Goal: Task Accomplishment & Management: Use online tool/utility

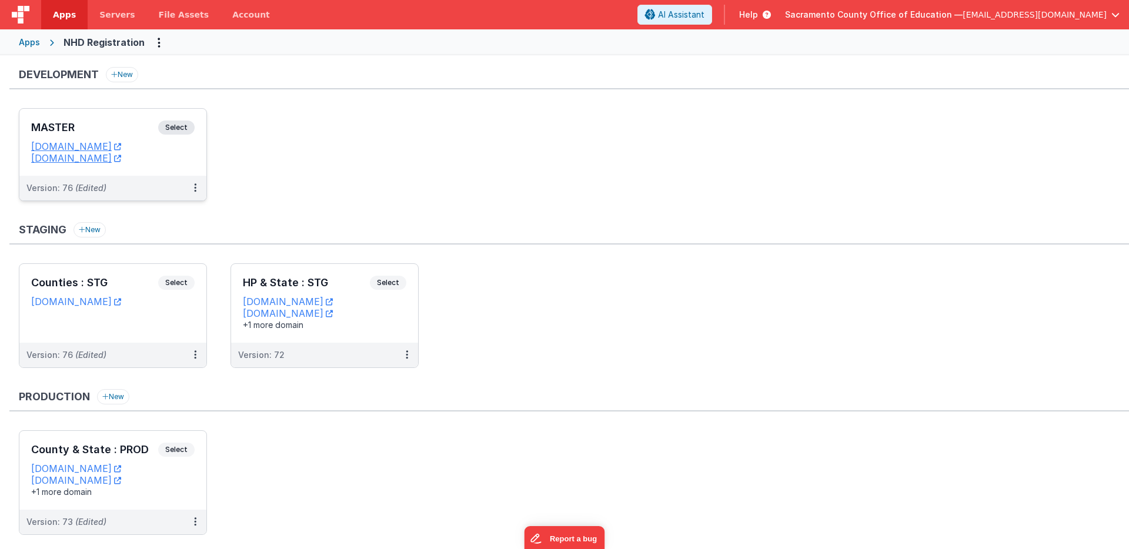
click at [177, 125] on span "Select" at bounding box center [176, 128] width 36 height 14
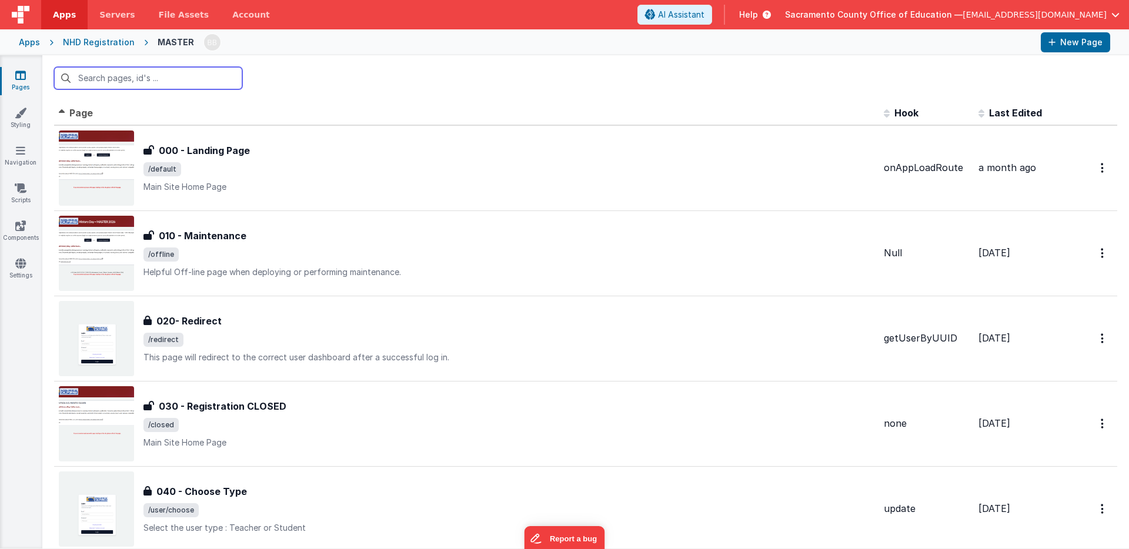
click at [128, 79] on input "text" at bounding box center [148, 78] width 188 height 22
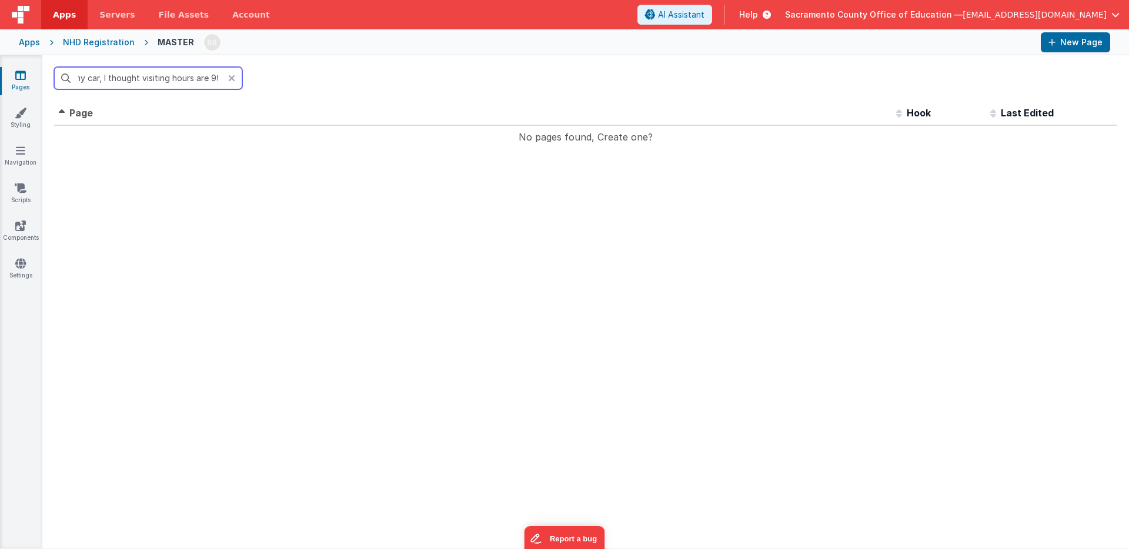
scroll to position [0, 167]
type input "studentI wasn't expecting you to eat in my car, I thought visiting hours are 9t…"
click at [182, 82] on input "studentI wasn't expecting you to eat in my car, I thought visiting hours are 9t…" at bounding box center [148, 78] width 188 height 22
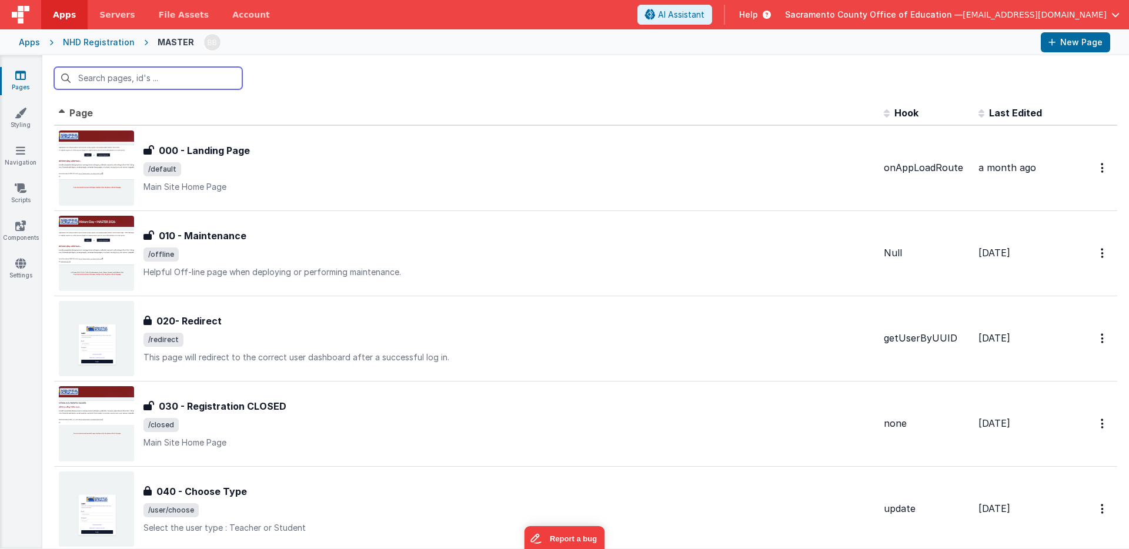
scroll to position [0, 0]
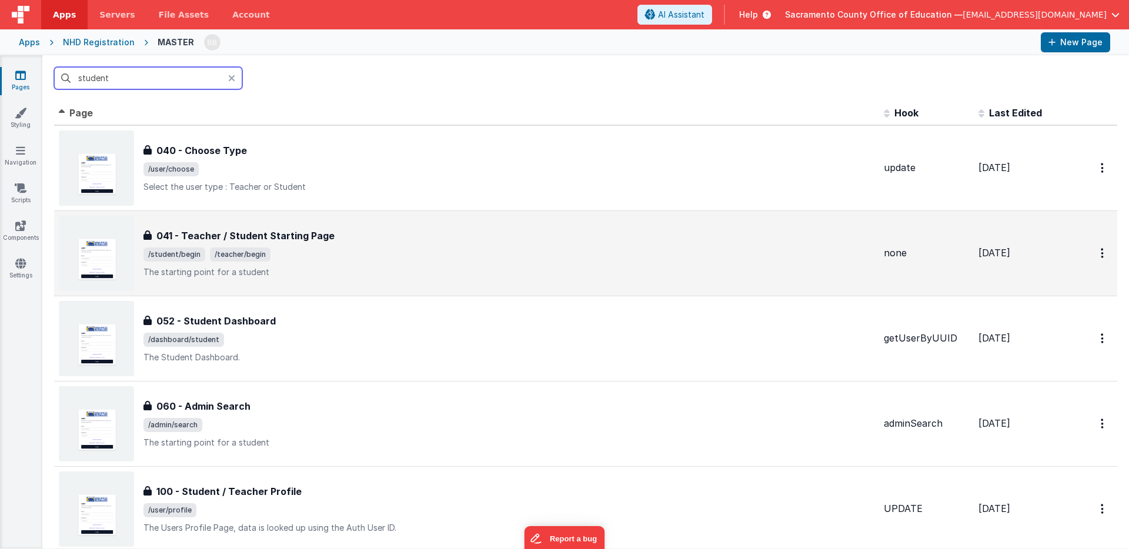
type input "student"
click at [206, 232] on h3 "041 - Teacher / Student Starting Page" at bounding box center [245, 236] width 178 height 14
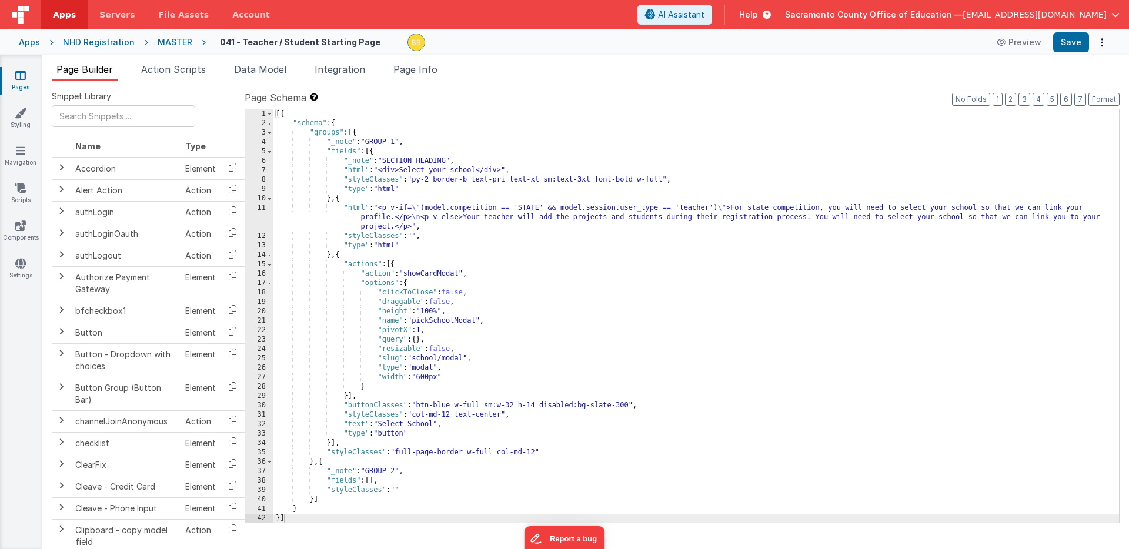
click at [22, 74] on icon at bounding box center [20, 75] width 11 height 12
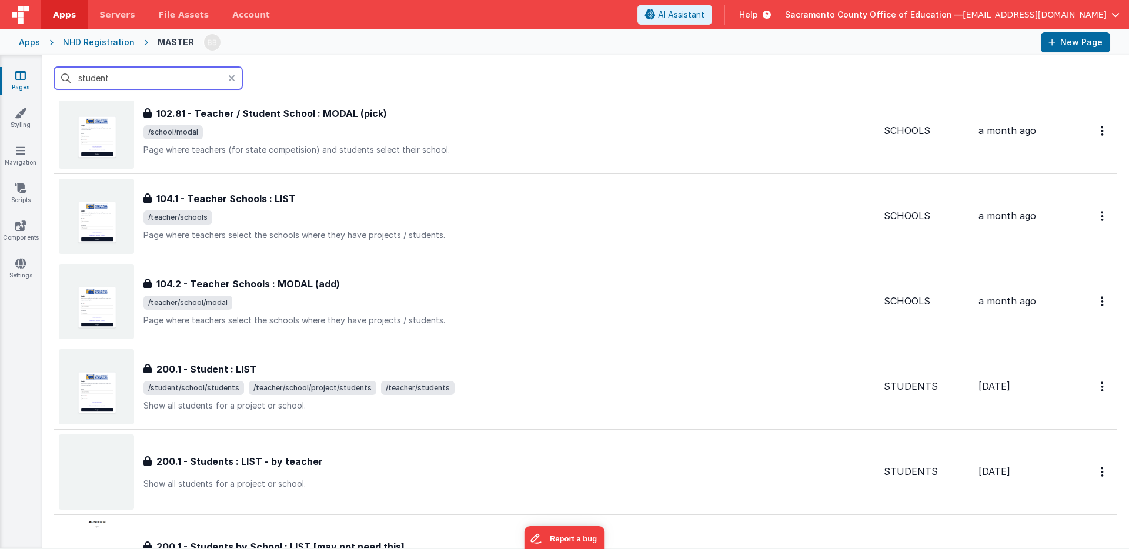
scroll to position [897, 0]
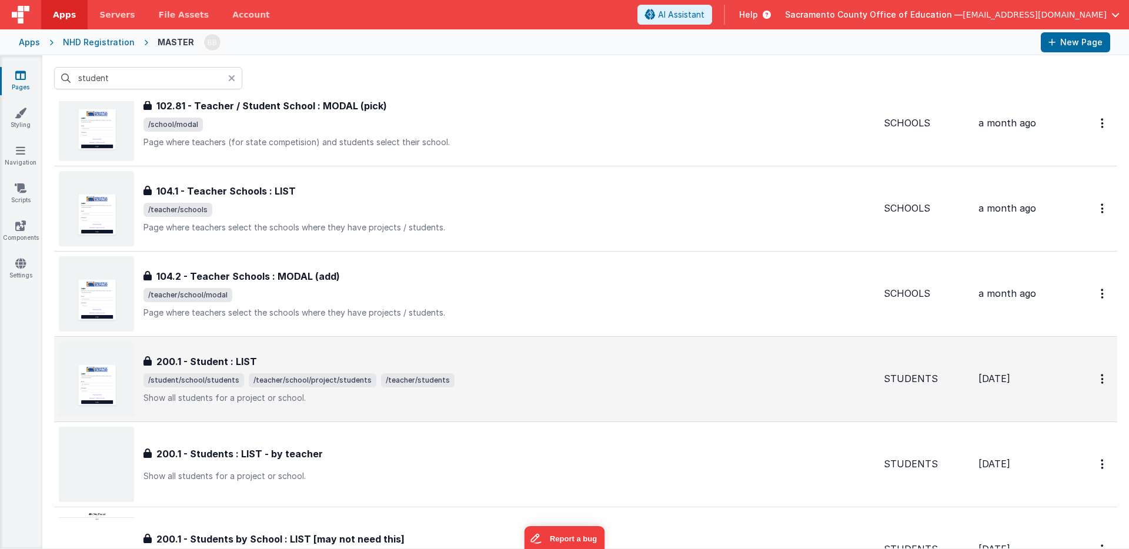
click at [193, 381] on span "/student/school/students" at bounding box center [193, 380] width 101 height 14
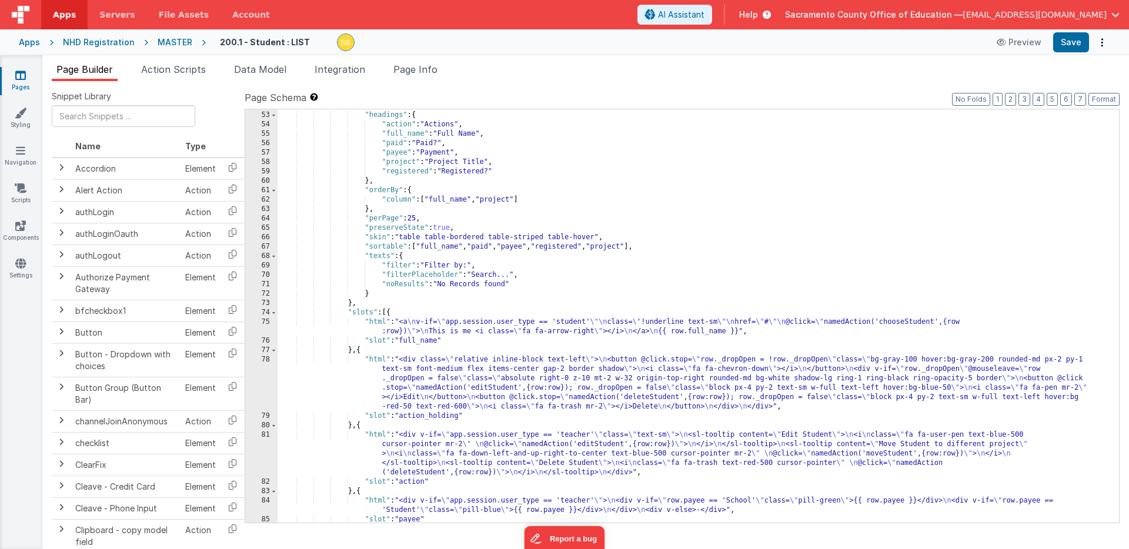
scroll to position [667, 0]
click at [21, 75] on icon at bounding box center [20, 75] width 11 height 12
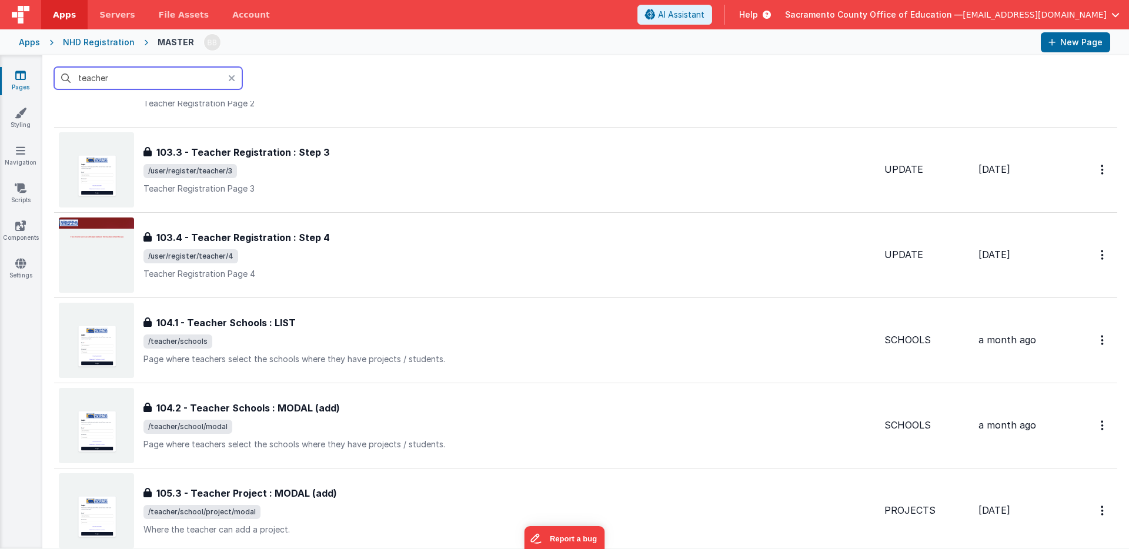
scroll to position [690, 0]
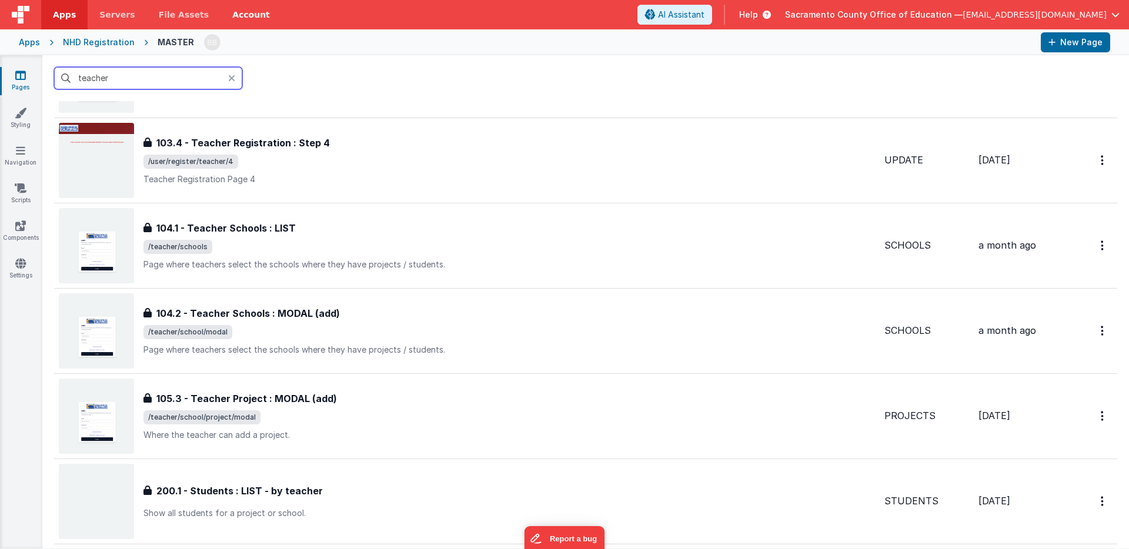
type input "teacher"
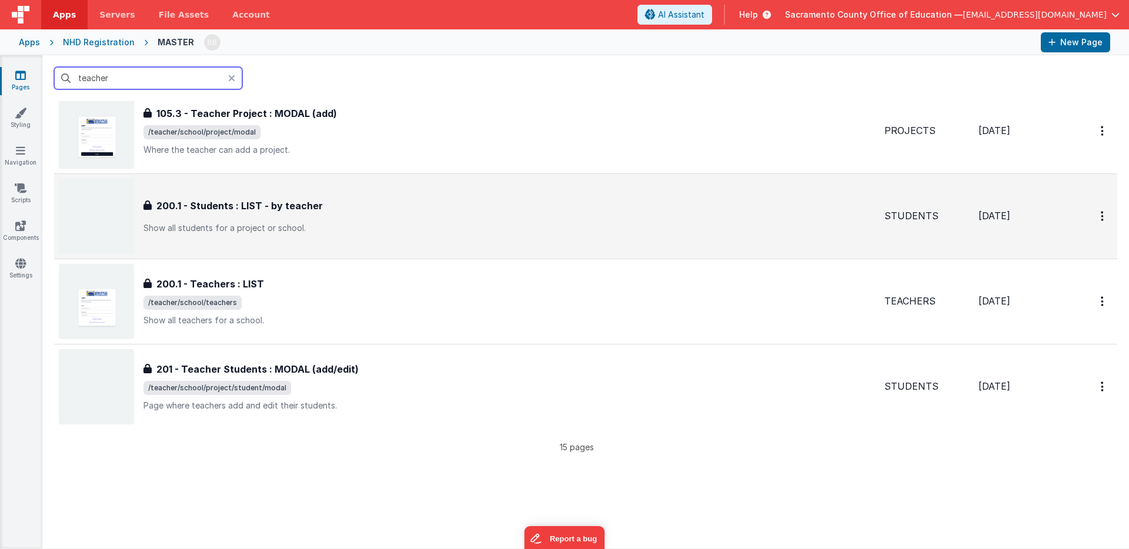
scroll to position [909, 0]
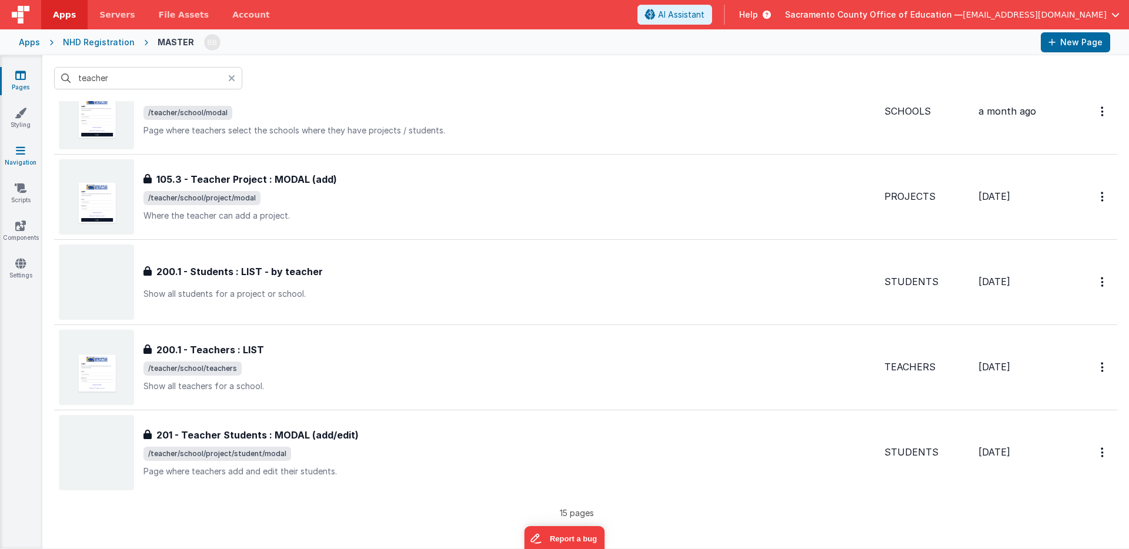
click at [21, 149] on icon at bounding box center [20, 151] width 9 height 12
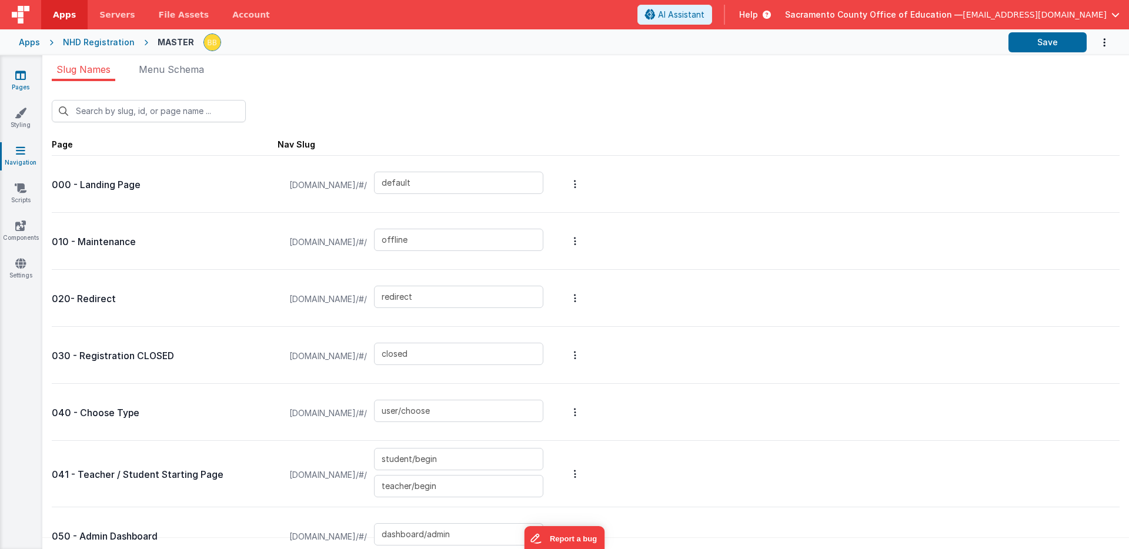
click at [19, 76] on icon at bounding box center [20, 75] width 11 height 12
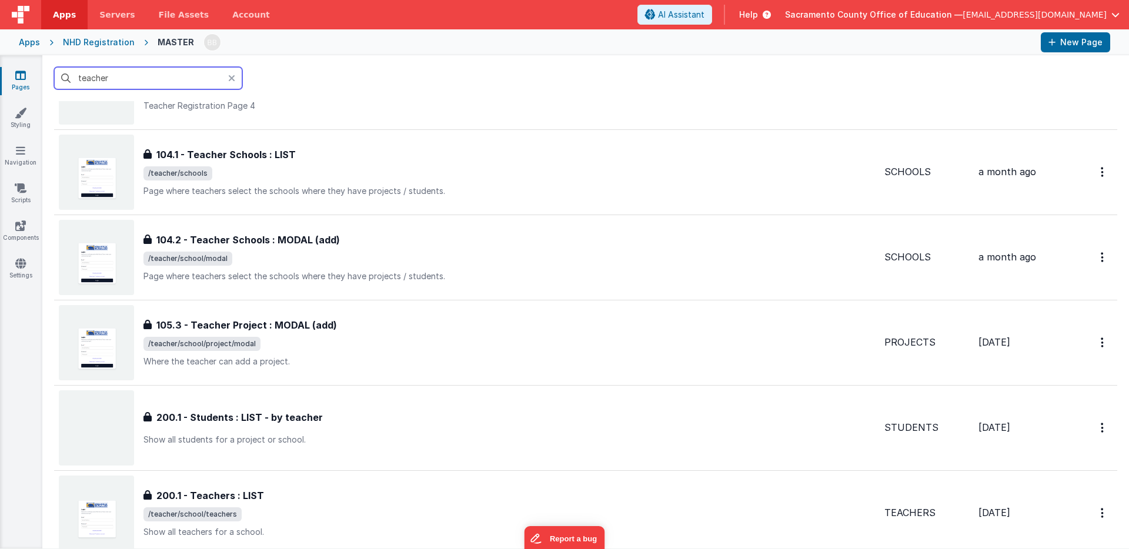
scroll to position [810, 0]
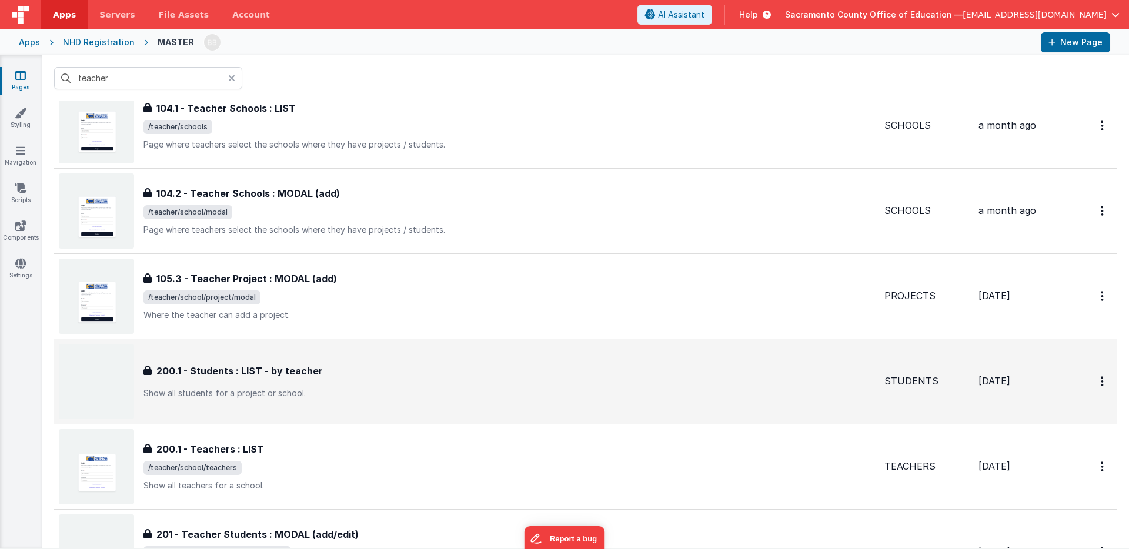
click at [202, 370] on h3 "200.1 - Students : LIST - by teacher" at bounding box center [239, 371] width 166 height 14
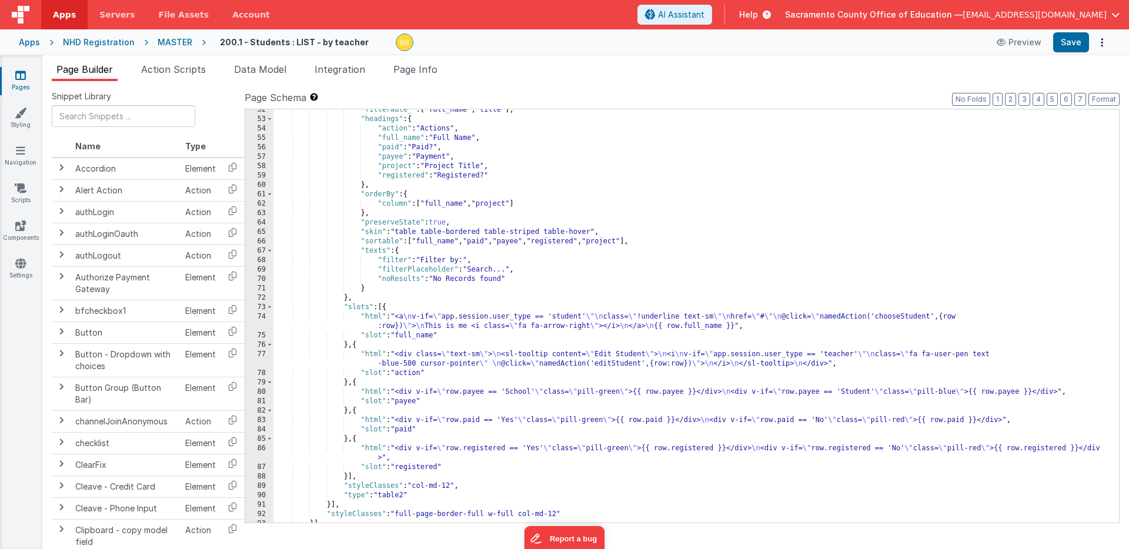
scroll to position [565, 0]
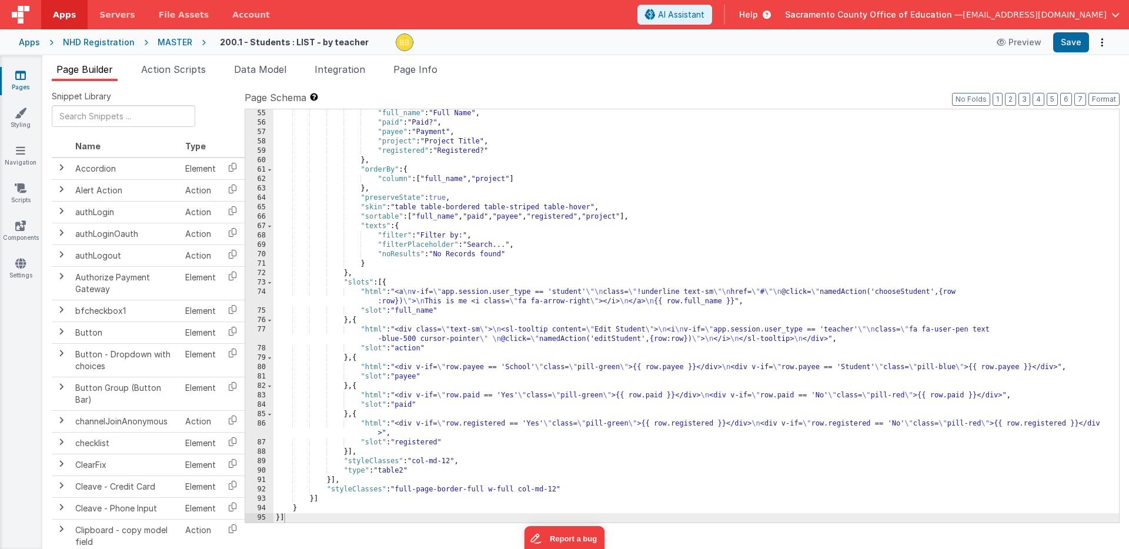
click at [19, 75] on icon at bounding box center [20, 75] width 11 height 12
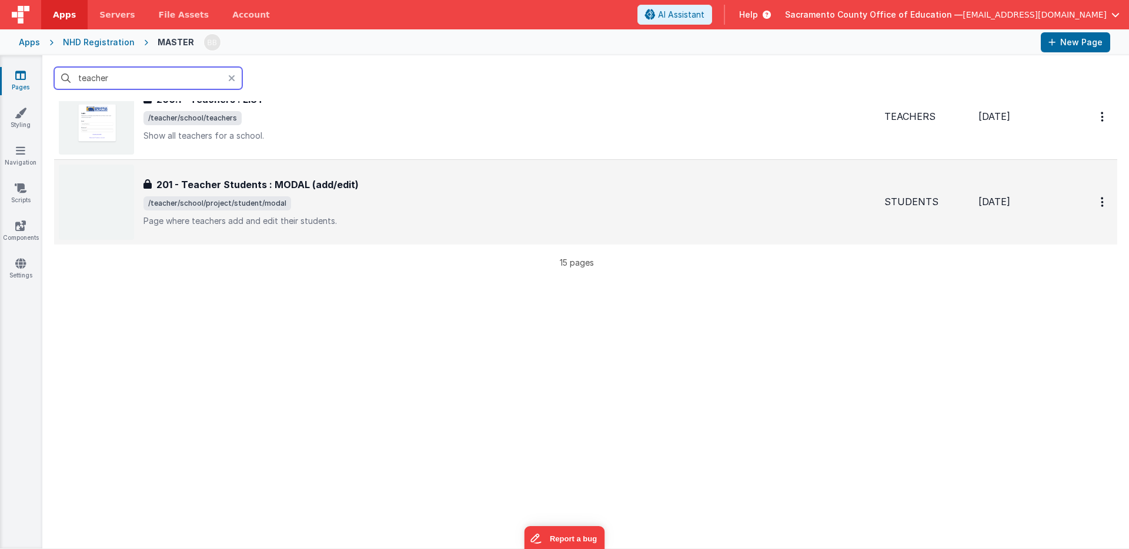
scroll to position [964, 0]
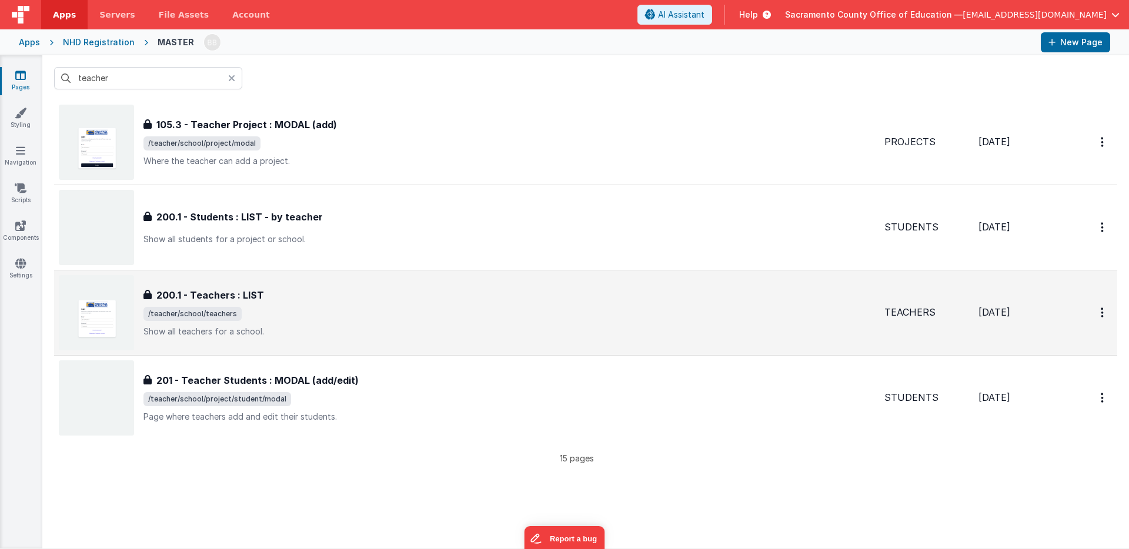
click at [209, 295] on h3 "200.1 - Teachers : LIST" at bounding box center [210, 295] width 108 height 14
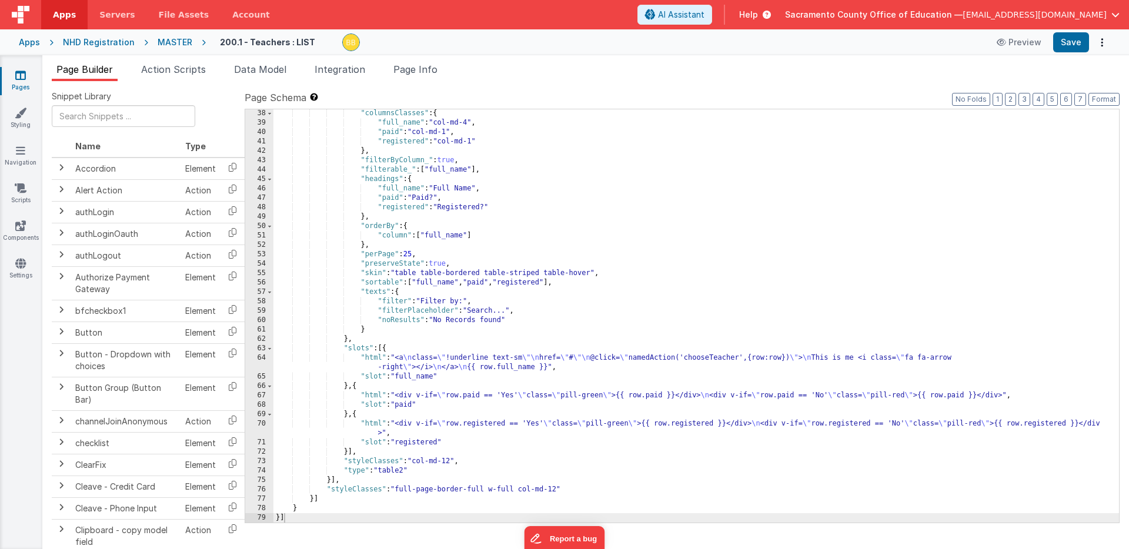
scroll to position [377, 0]
click at [19, 74] on icon at bounding box center [20, 75] width 11 height 12
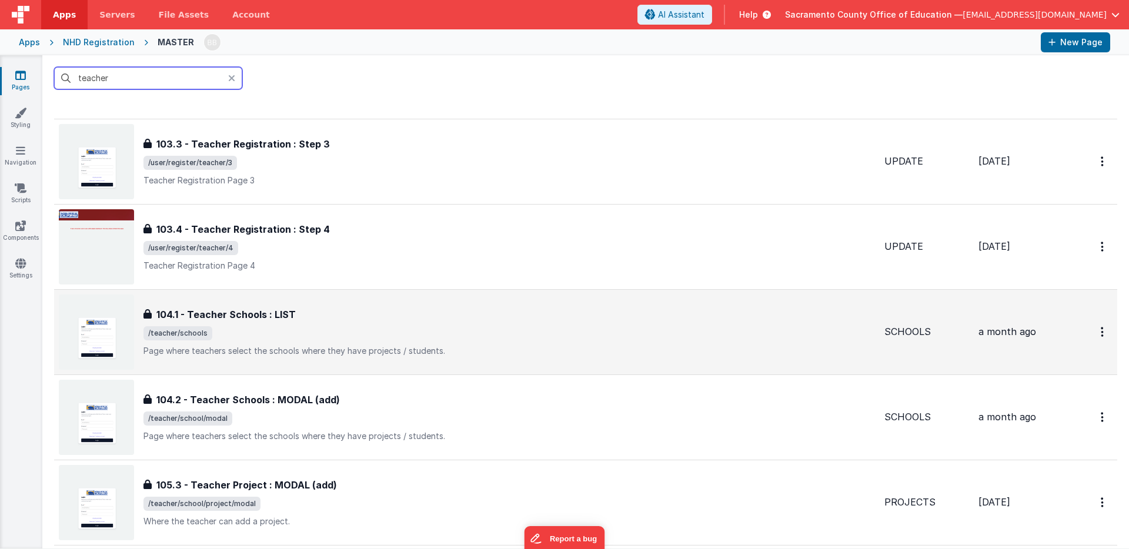
scroll to position [883, 0]
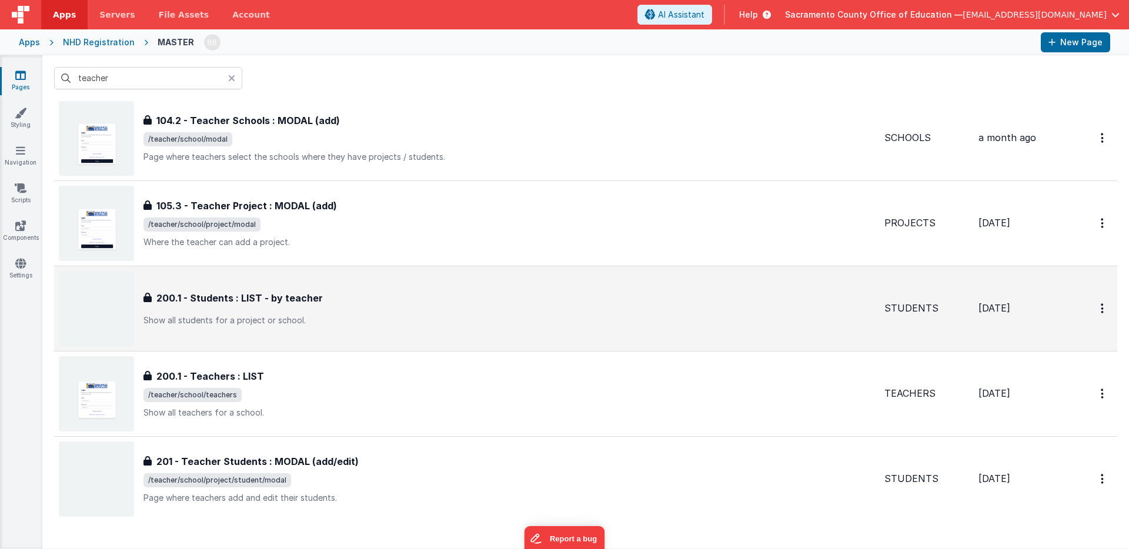
click at [220, 298] on h3 "200.1 - Students : LIST - by teacher" at bounding box center [239, 298] width 166 height 14
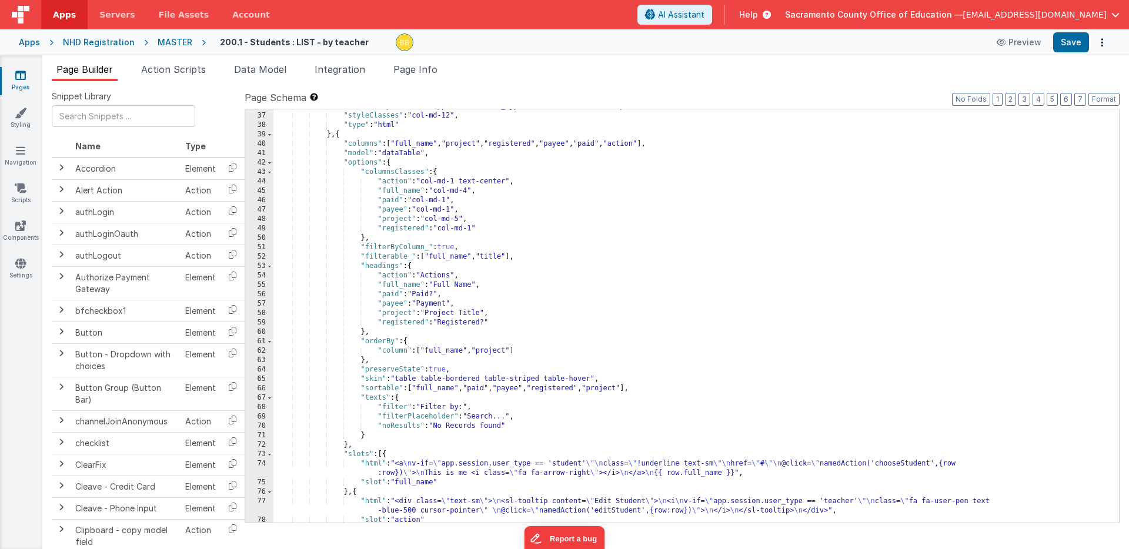
scroll to position [565, 0]
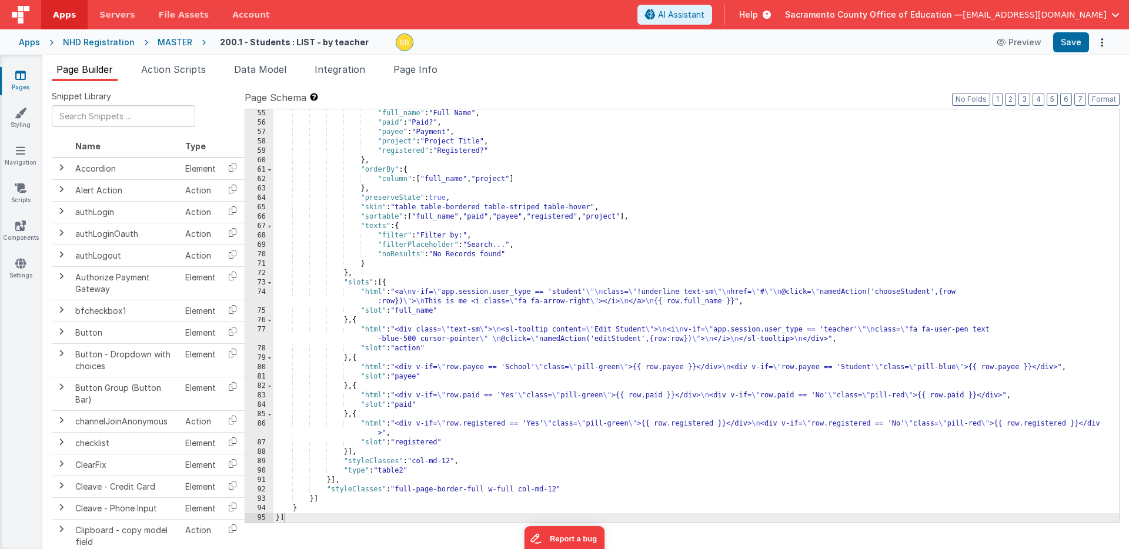
click at [21, 74] on icon at bounding box center [20, 75] width 11 height 12
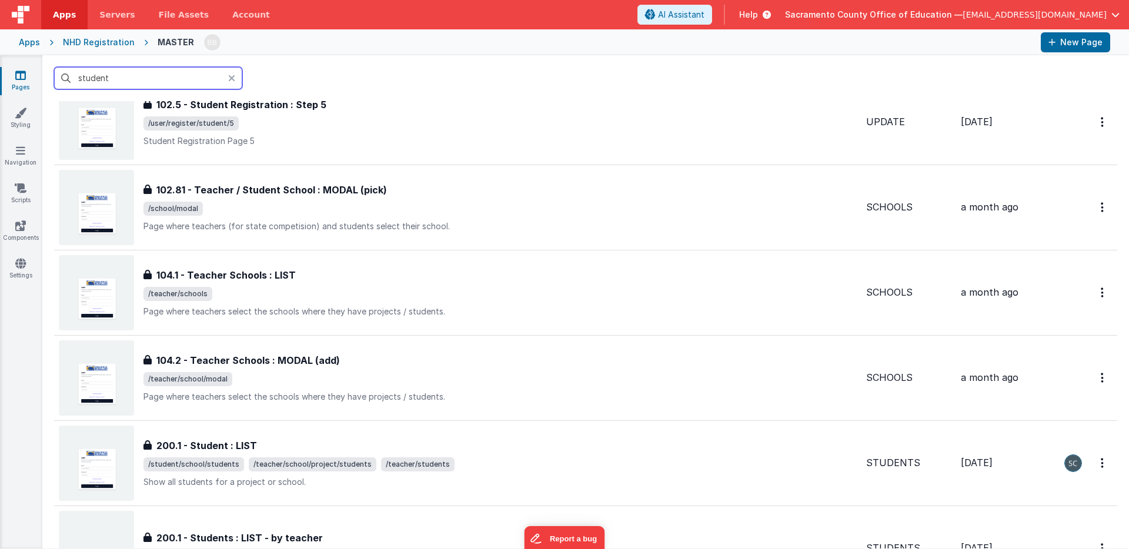
scroll to position [1100, 0]
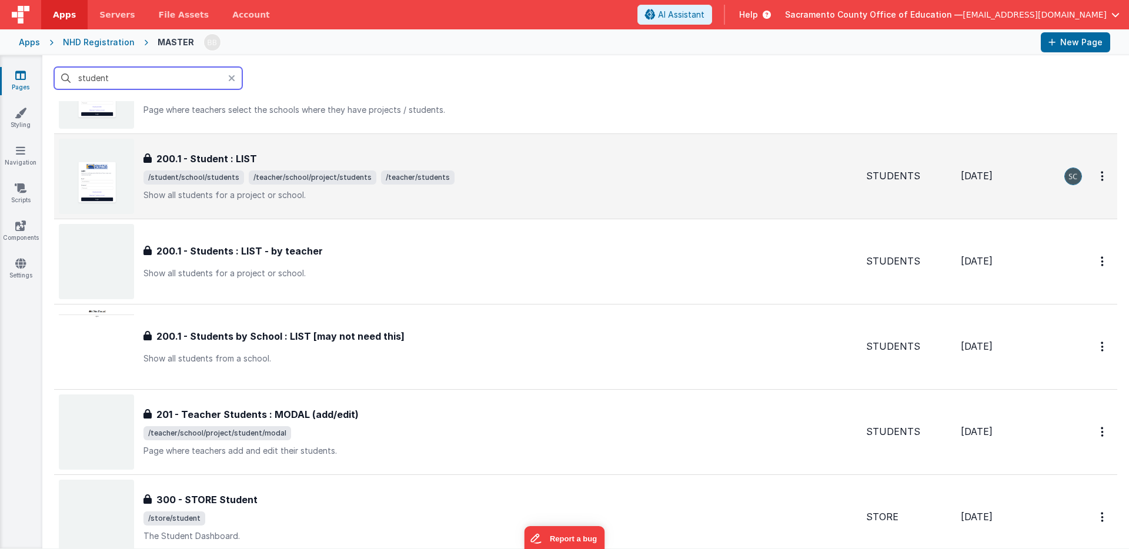
type input "student"
click at [209, 173] on span "/student/school/students" at bounding box center [193, 178] width 101 height 14
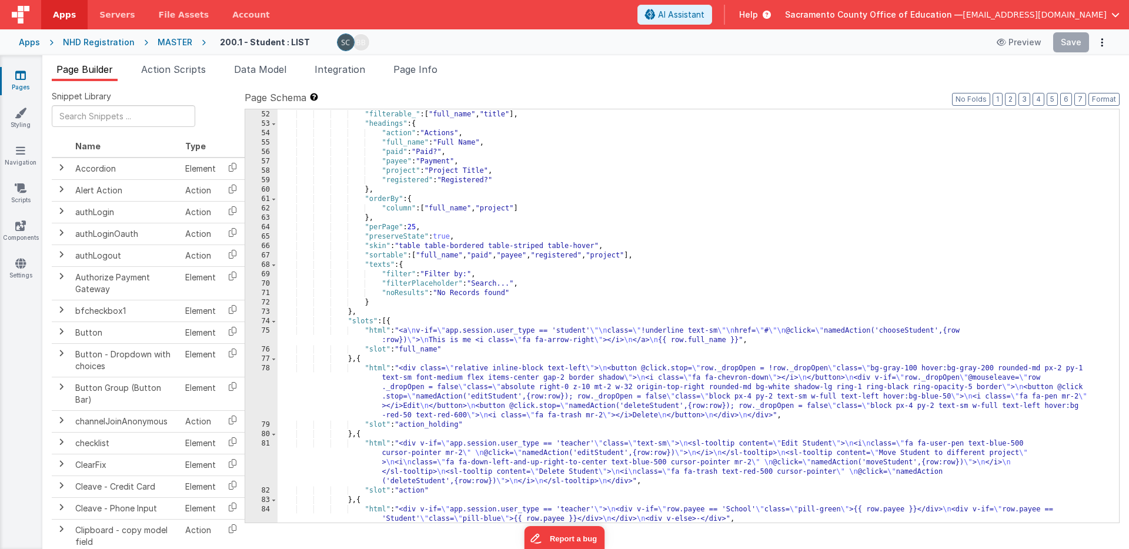
scroll to position [681, 0]
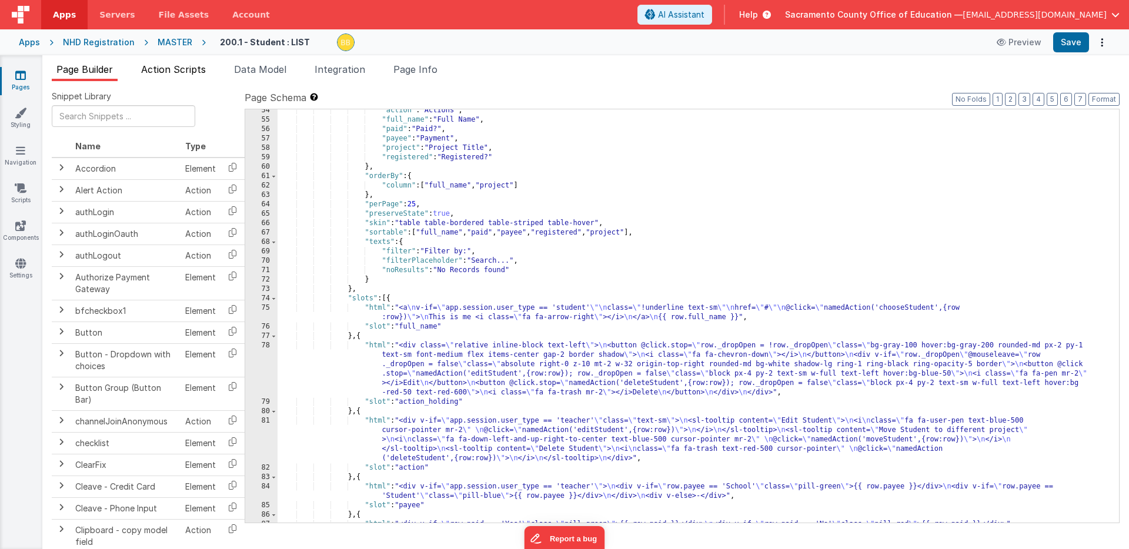
click at [182, 68] on span "Action Scripts" at bounding box center [173, 70] width 65 height 12
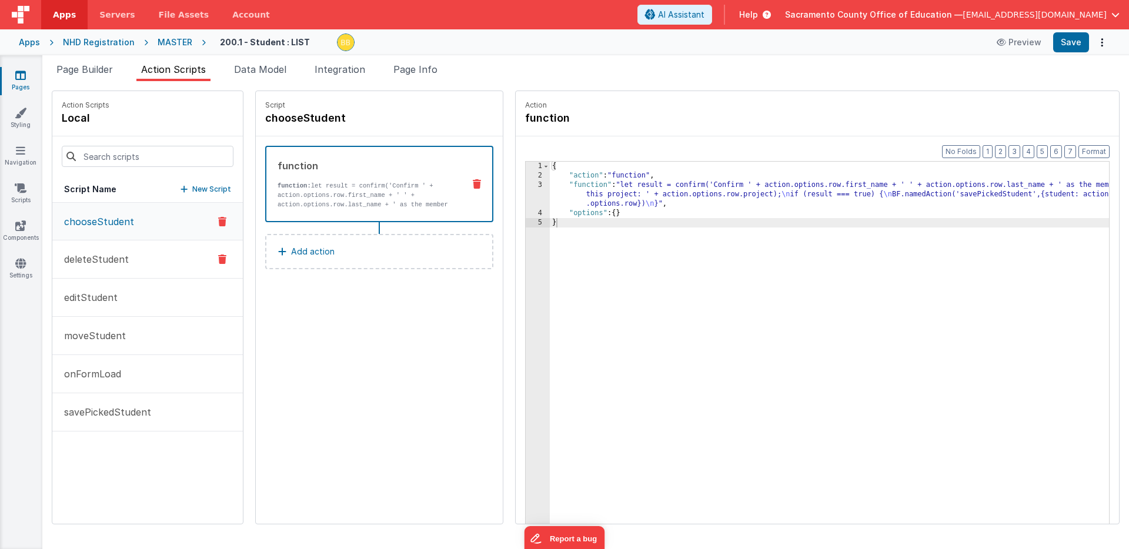
click at [99, 255] on p "deleteStudent" at bounding box center [93, 259] width 72 height 14
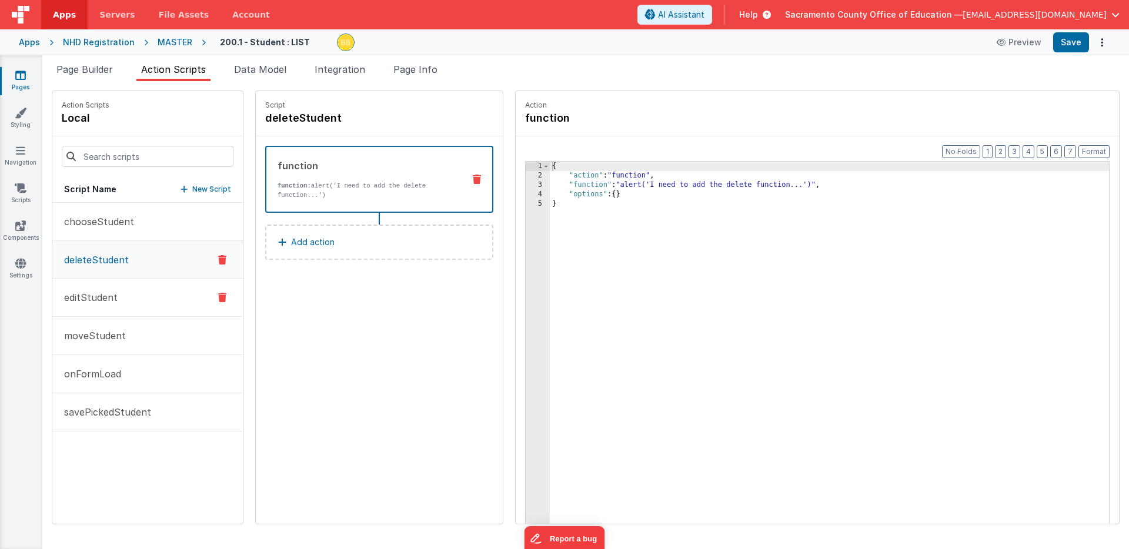
click at [96, 294] on p "editStudent" at bounding box center [87, 298] width 61 height 14
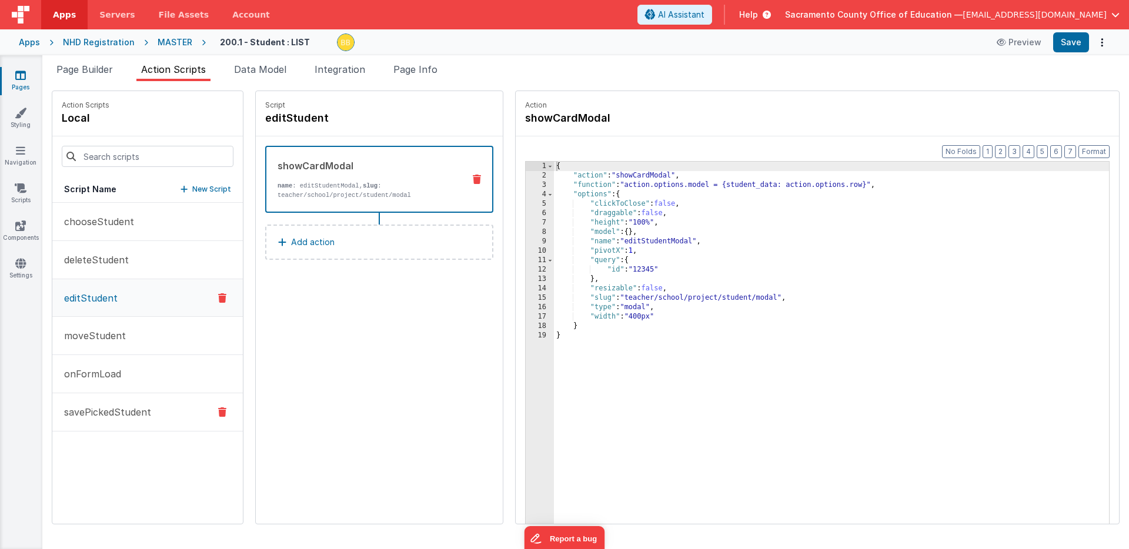
click at [101, 411] on p "savePickedStudent" at bounding box center [104, 412] width 94 height 14
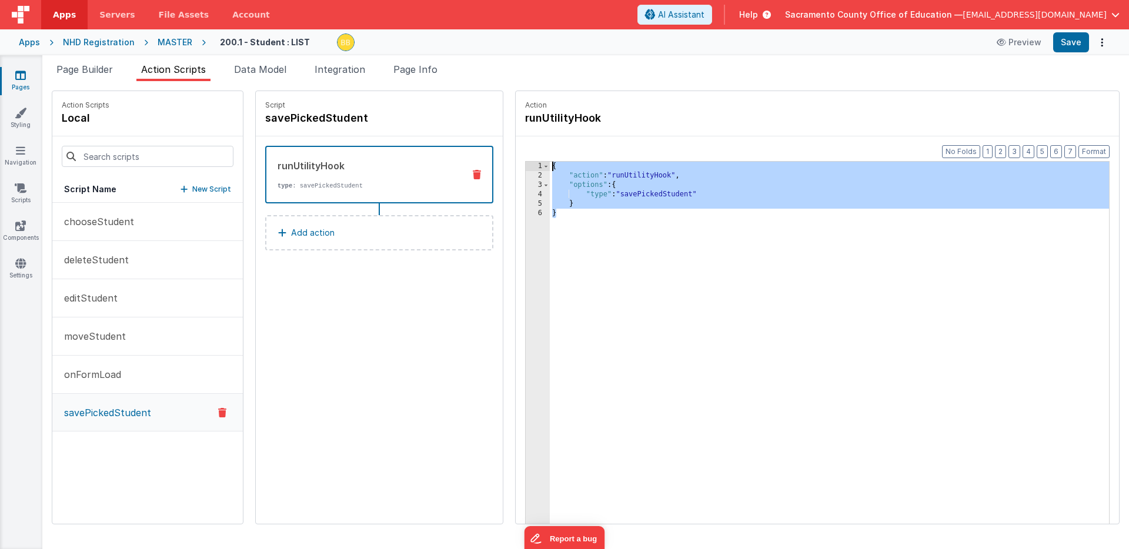
drag, startPoint x: 525, startPoint y: 224, endPoint x: 501, endPoint y: 154, distance: 74.0
click at [516, 154] on div "Format 7 6 5 4 3 2 1 No Folds 1 2 3 4 5 6 { "action" : "runUtilityHook" , "opti…" at bounding box center [817, 352] width 603 height 433
click at [109, 220] on p "chooseStudent" at bounding box center [95, 222] width 77 height 14
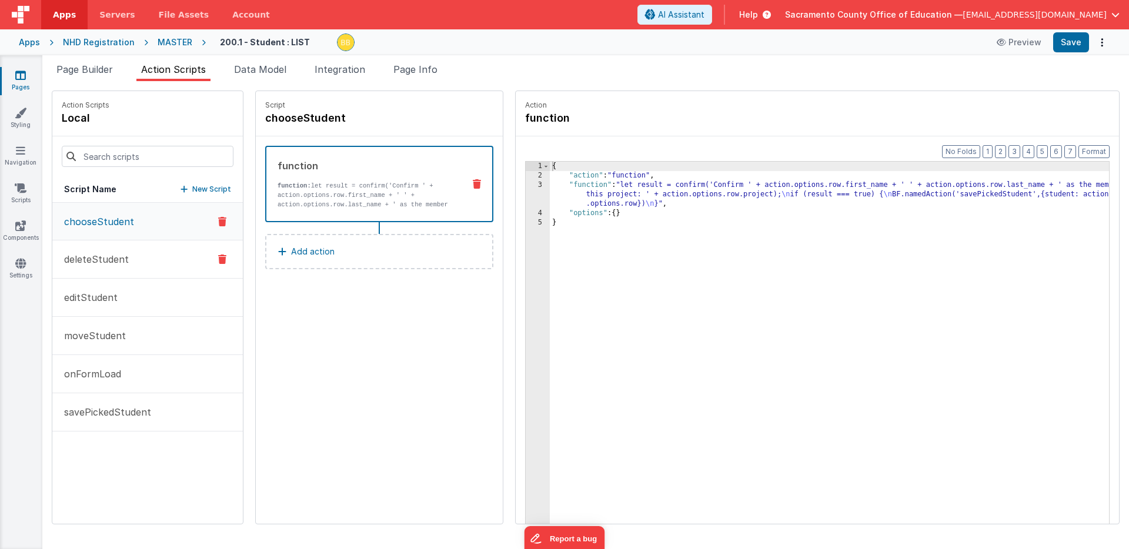
click at [102, 256] on p "deleteStudent" at bounding box center [93, 259] width 72 height 14
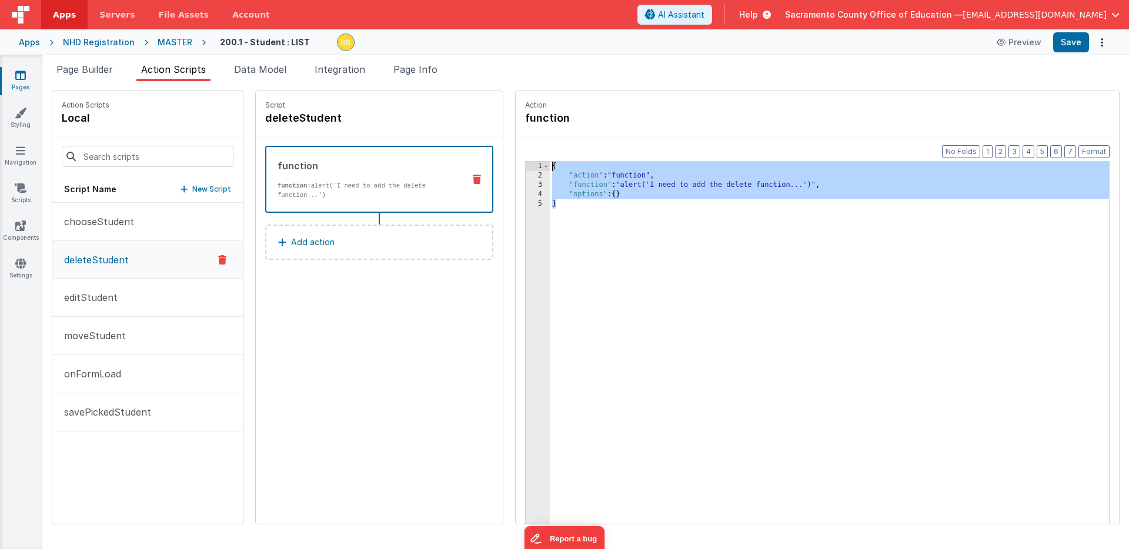
drag, startPoint x: 527, startPoint y: 213, endPoint x: 502, endPoint y: 163, distance: 56.5
click at [525, 163] on div "1 2 3 4 5 { "action" : "function" , "function" : "alert('I need to add the dele…" at bounding box center [817, 361] width 585 height 400
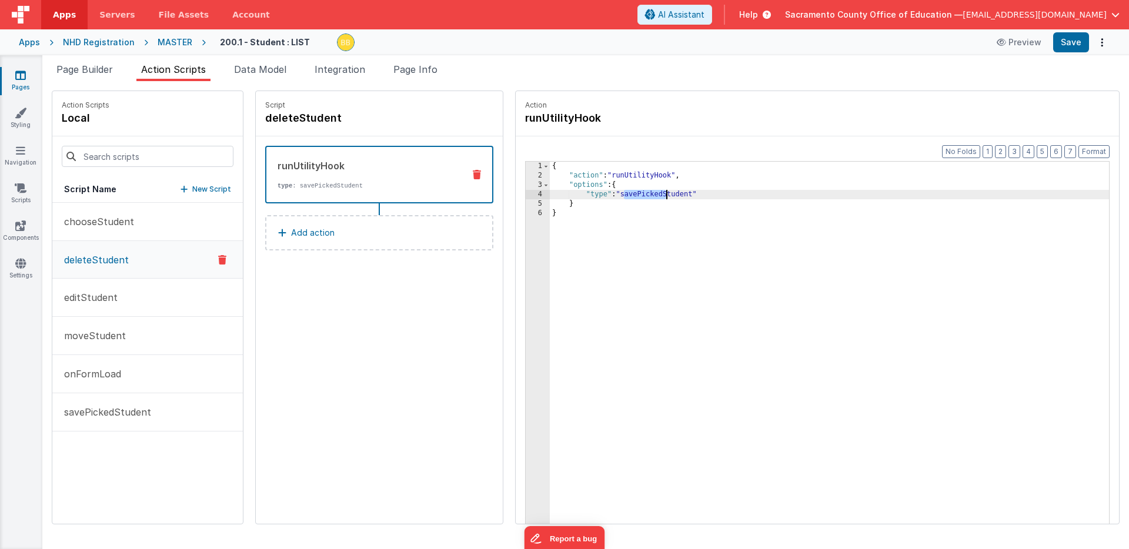
drag, startPoint x: 591, startPoint y: 196, endPoint x: 632, endPoint y: 193, distance: 41.3
click at [632, 193] on div "{ "action" : "runUtilityHook" , "options" : { "type" : "savePickedStudent" } }" at bounding box center [847, 371] width 594 height 418
click at [516, 251] on div "Format 7 6 5 4 3 2 1 No Folds 1 2 3 4 5 6 { "action" : "runUtilityHook" , "opti…" at bounding box center [817, 352] width 603 height 433
click at [516, 141] on div "Format 7 6 5 4 3 2 1 No Folds 1 2 3 4 5 6 { "action" : "runUtilityHook" , "opti…" at bounding box center [817, 352] width 603 height 433
click at [336, 171] on div "runUtilityHook" at bounding box center [366, 166] width 177 height 14
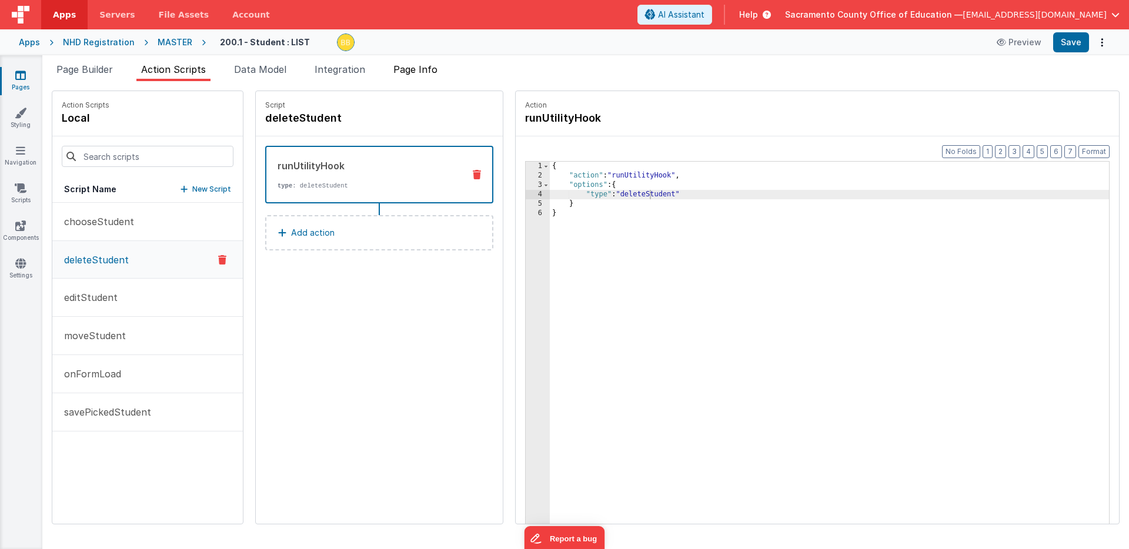
click at [422, 68] on span "Page Info" at bounding box center [415, 70] width 44 height 12
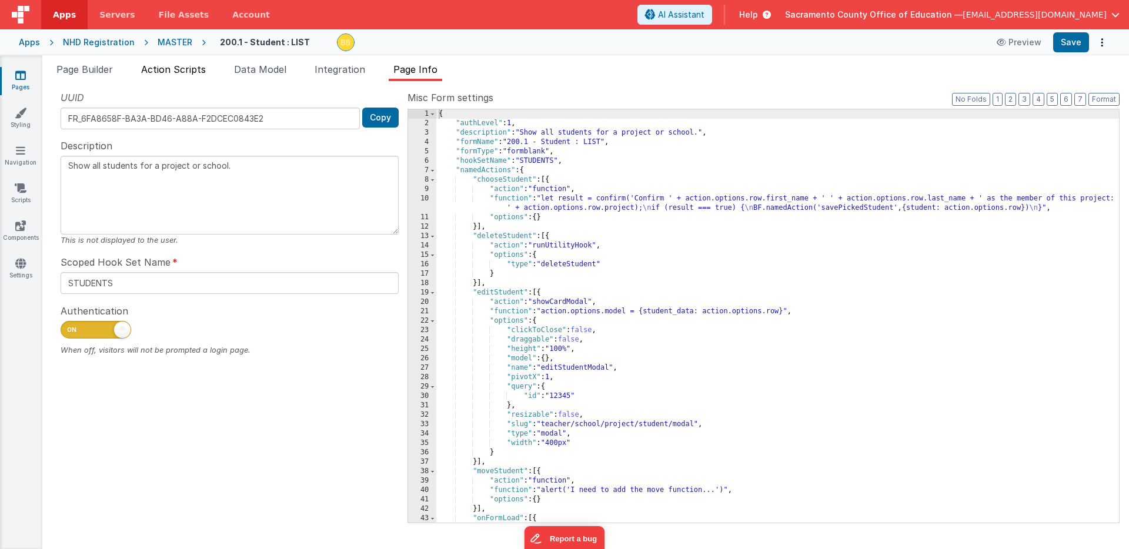
click at [192, 68] on span "Action Scripts" at bounding box center [173, 70] width 65 height 12
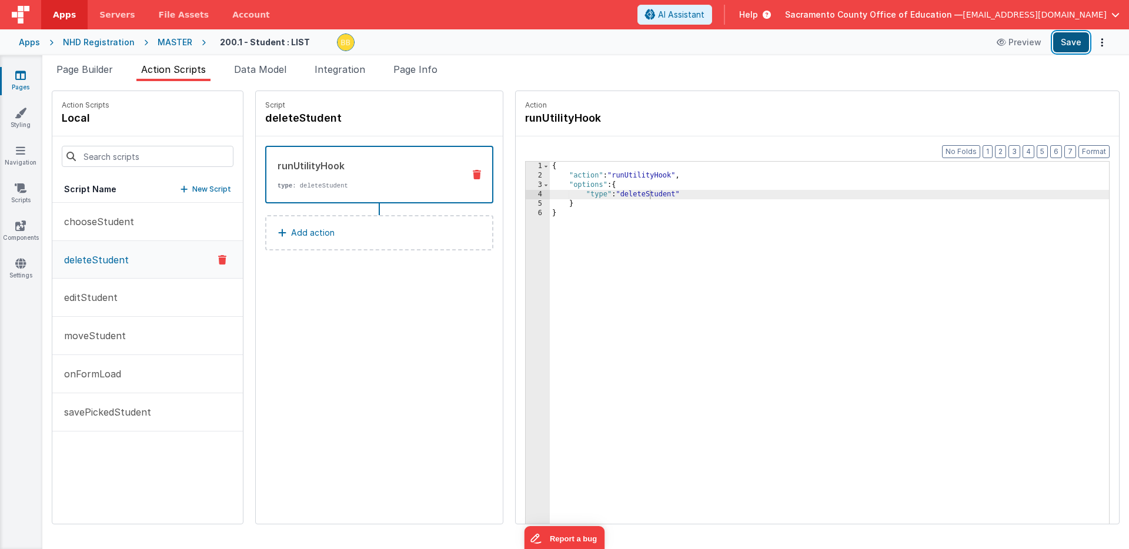
click at [1073, 39] on button "Save" at bounding box center [1071, 42] width 36 height 20
